Goal: Task Accomplishment & Management: Manage account settings

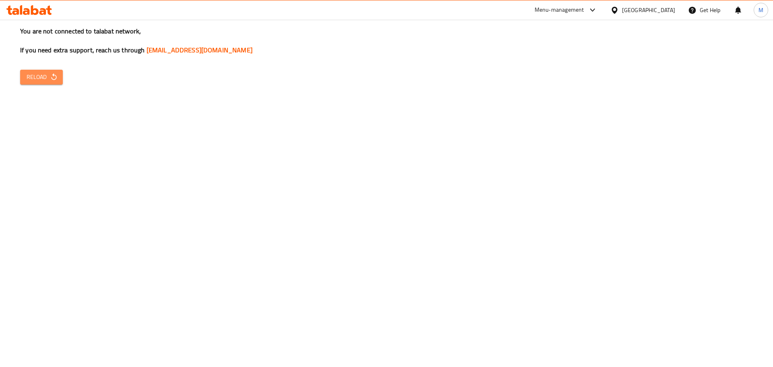
click at [46, 82] on button "Reload" at bounding box center [41, 77] width 43 height 15
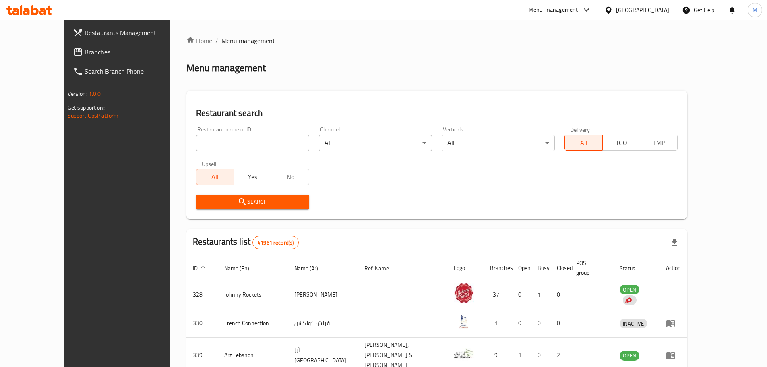
click at [209, 142] on input "search" at bounding box center [252, 143] width 113 height 16
paste input "28607"
type input "28607"
click button "Search" at bounding box center [252, 201] width 113 height 15
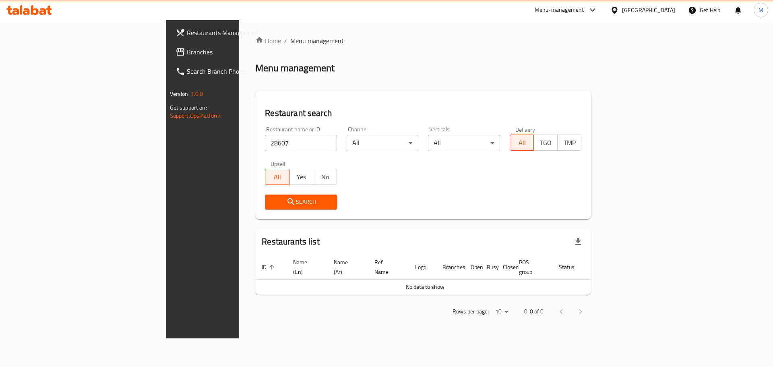
click at [630, 10] on div "[GEOGRAPHIC_DATA]" at bounding box center [648, 10] width 53 height 9
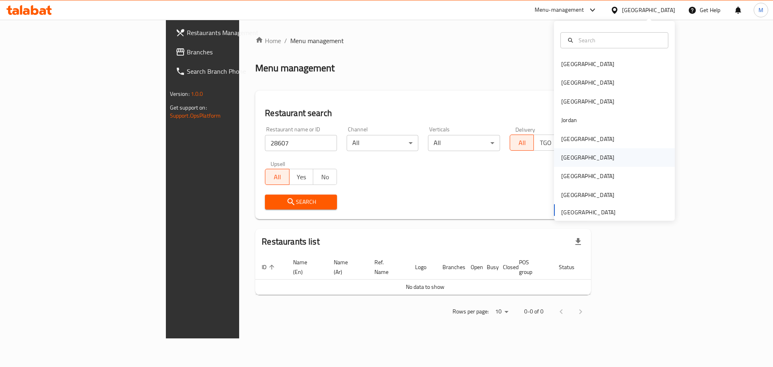
click at [567, 155] on div "Oman" at bounding box center [587, 157] width 53 height 9
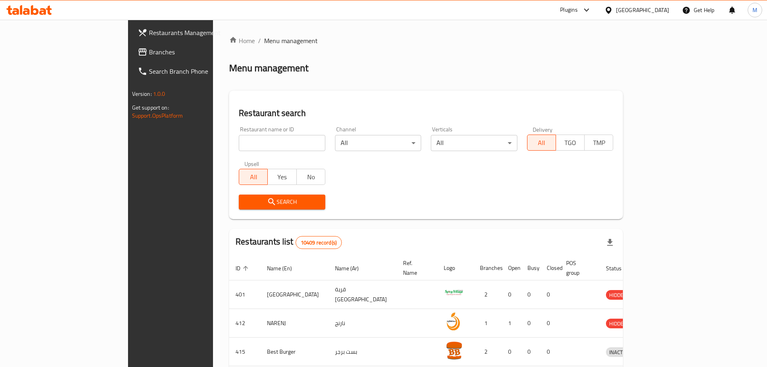
click at [258, 140] on input "search" at bounding box center [282, 143] width 87 height 16
paste input "28607"
type input "28607"
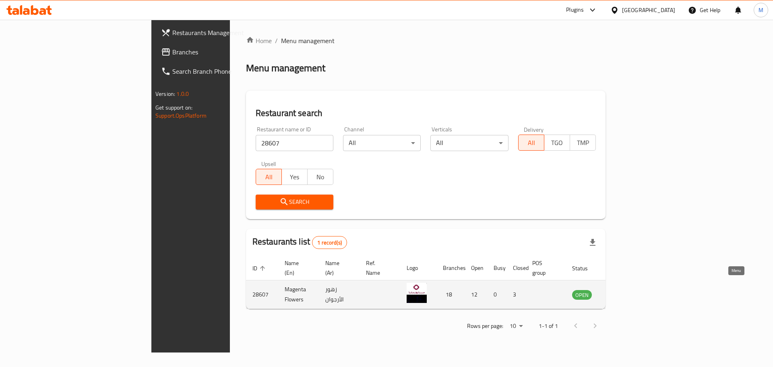
click at [624, 292] on icon "enhanced table" at bounding box center [619, 295] width 9 height 7
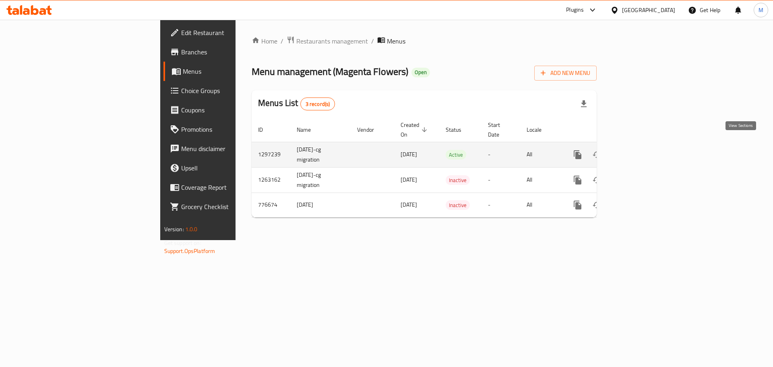
click at [641, 150] on icon "enhanced table" at bounding box center [636, 155] width 10 height 10
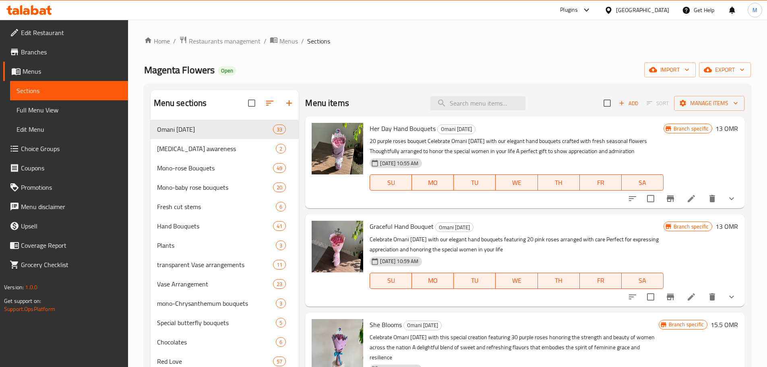
click at [61, 149] on span "Choice Groups" at bounding box center [71, 149] width 101 height 10
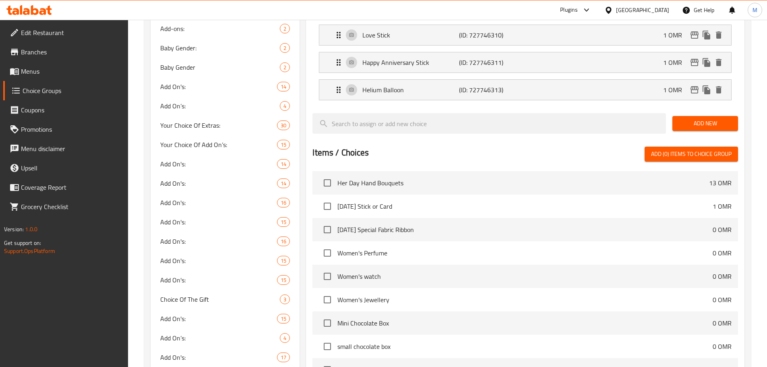
scroll to position [12886, 0]
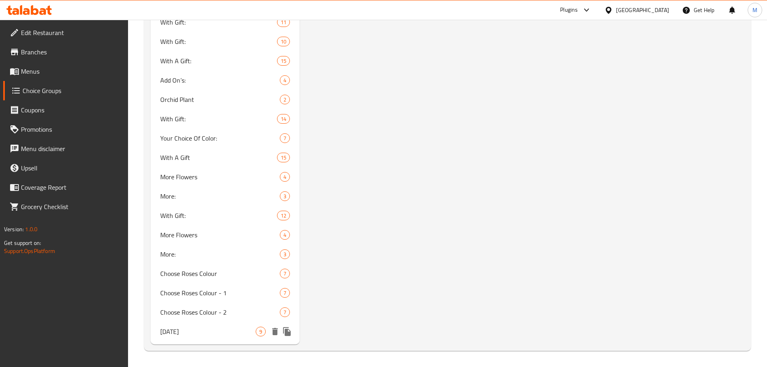
click at [204, 327] on span "Women's Day" at bounding box center [208, 332] width 96 height 10
type input "Women's Day"
type input "إضافات يوم المرأة العمانية"
type input "9"
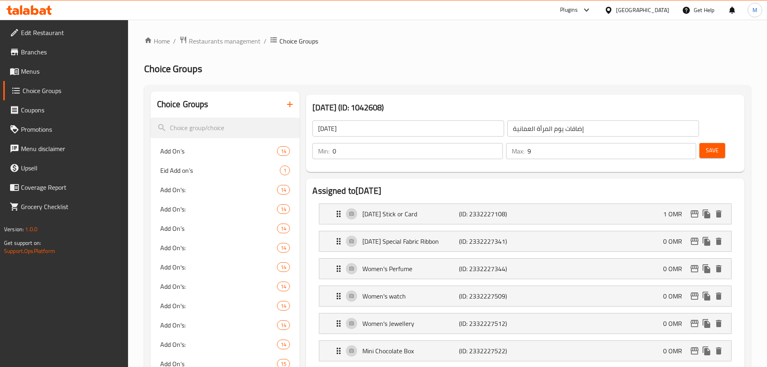
click at [616, 10] on div at bounding box center [610, 10] width 12 height 9
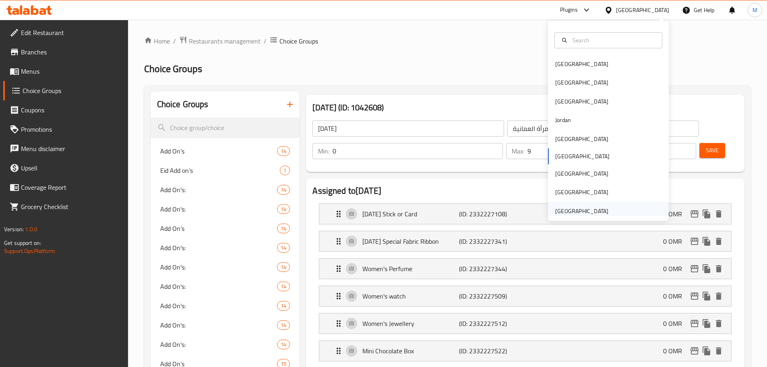
click at [567, 210] on div "[GEOGRAPHIC_DATA]" at bounding box center [581, 211] width 53 height 9
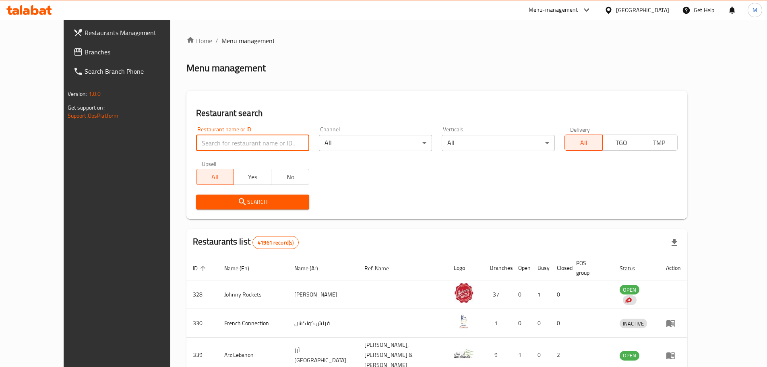
click at [201, 144] on input "search" at bounding box center [252, 143] width 113 height 16
paste input "696198"
type input "696198"
click button "Search" at bounding box center [252, 201] width 113 height 15
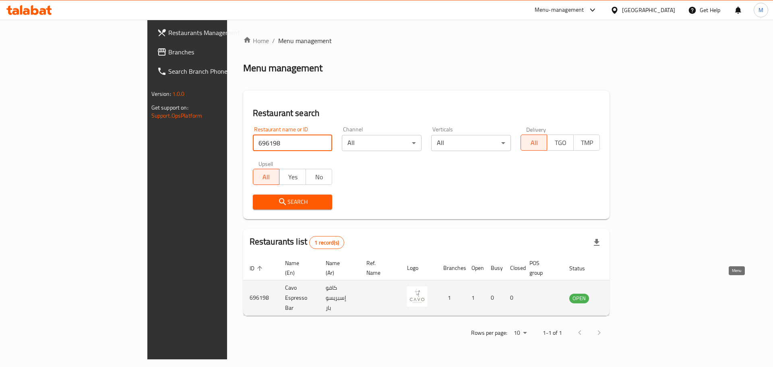
click at [621, 293] on icon "enhanced table" at bounding box center [617, 298] width 10 height 10
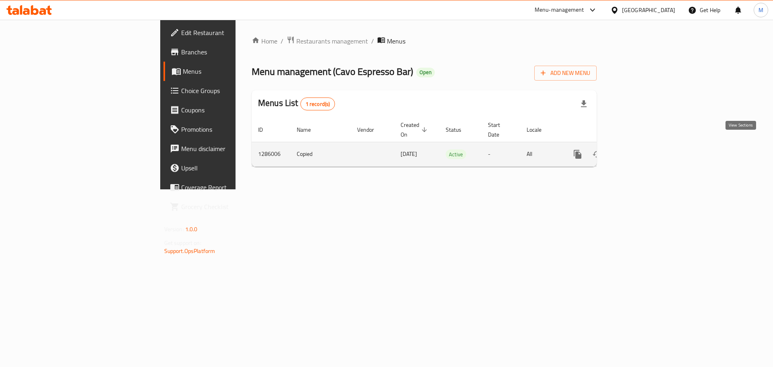
click at [639, 151] on icon "enhanced table" at bounding box center [635, 154] width 7 height 7
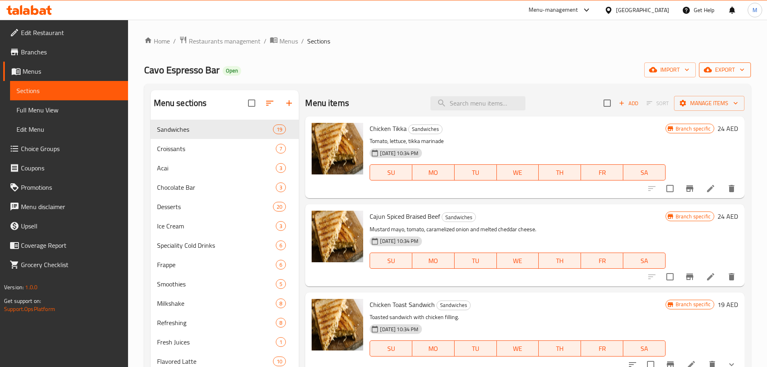
click at [741, 70] on icon "button" at bounding box center [742, 70] width 8 height 8
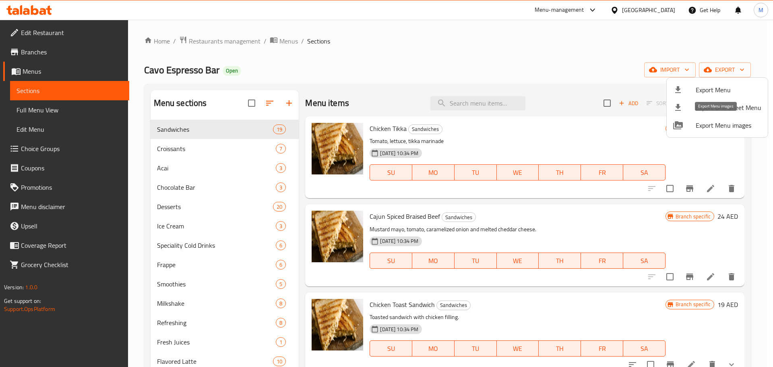
click at [722, 130] on span "Export Menu images" at bounding box center [729, 125] width 66 height 10
